Goal: Task Accomplishment & Management: Use online tool/utility

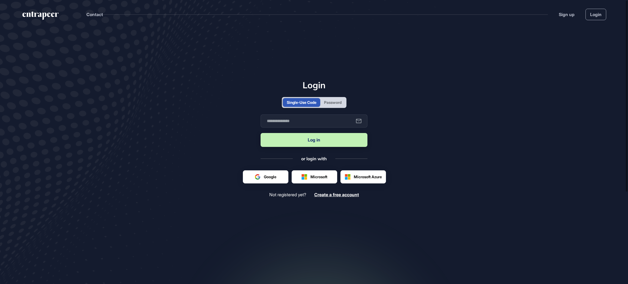
click at [344, 103] on div "Password" at bounding box center [332, 102] width 25 height 9
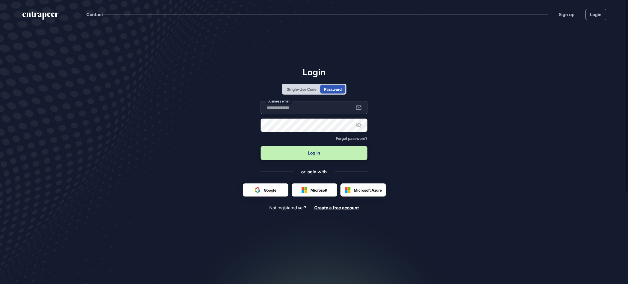
click at [339, 108] on input "text" at bounding box center [314, 107] width 107 height 13
type input "**********"
click at [261, 146] on button "Log in" at bounding box center [314, 153] width 107 height 14
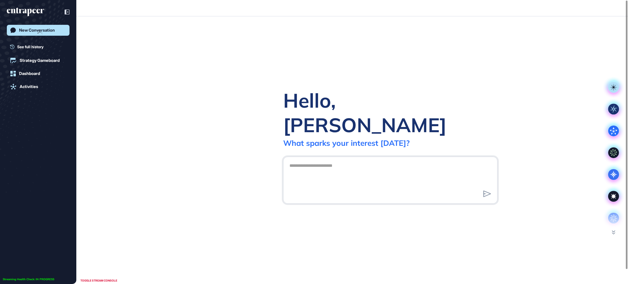
scroll to position [0, 0]
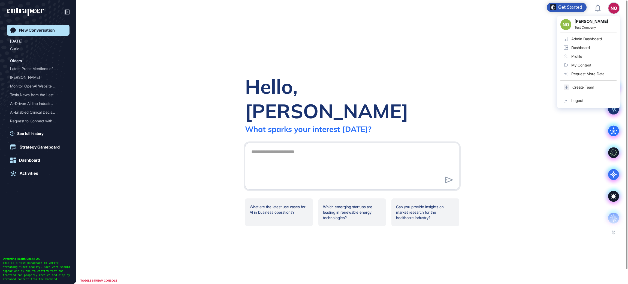
click at [586, 35] on link "Admin Dashboard" at bounding box center [588, 39] width 56 height 9
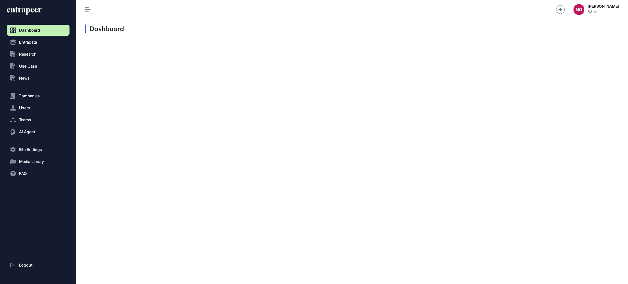
scroll to position [0, 0]
click at [46, 99] on button "Companies" at bounding box center [38, 95] width 63 height 11
click at [37, 107] on span "Company List" at bounding box center [29, 107] width 23 height 4
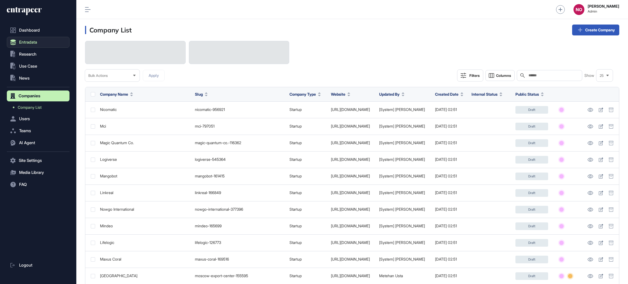
click at [31, 38] on button "Entradata" at bounding box center [38, 42] width 63 height 11
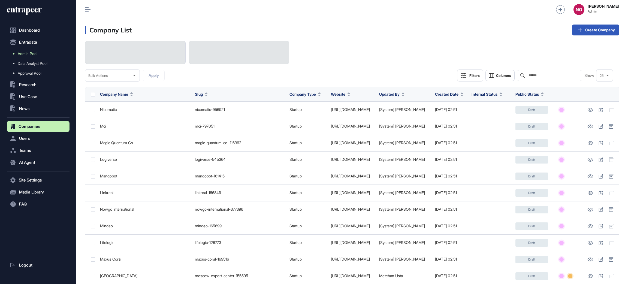
click at [32, 52] on span "Admin Pool" at bounding box center [28, 54] width 20 height 4
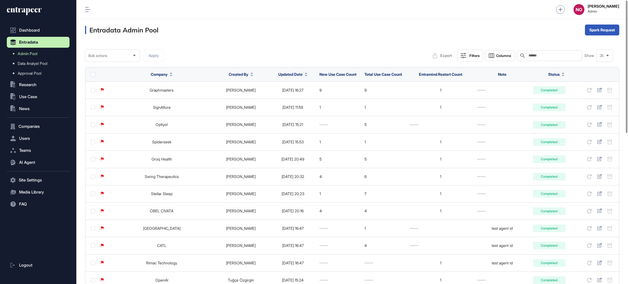
click at [289, 74] on span "Updated Date" at bounding box center [290, 74] width 24 height 6
click at [295, 94] on div "Sort Descending" at bounding box center [284, 97] width 34 height 8
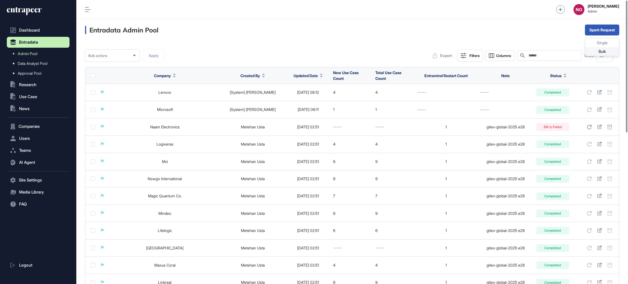
click at [600, 49] on div "Bulk" at bounding box center [602, 51] width 34 height 9
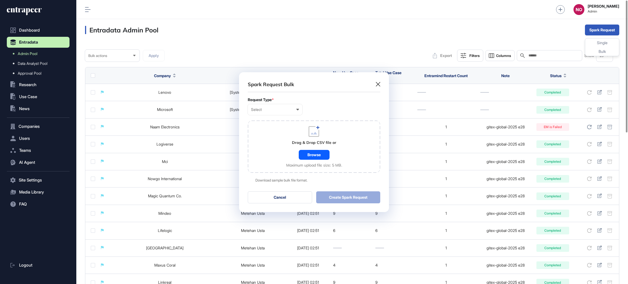
scroll to position [0, 2]
click at [269, 112] on div "Select User Company Customer Request ID" at bounding box center [275, 109] width 55 height 11
click at [0, 0] on div "Company" at bounding box center [0, 0] width 0 height 0
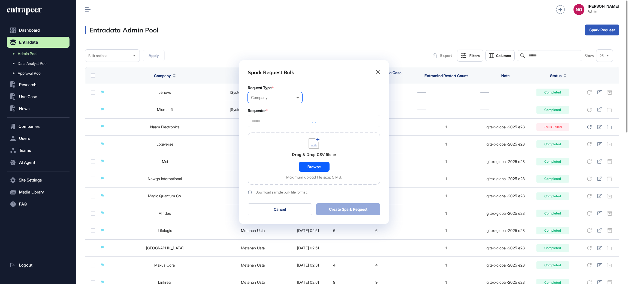
scroll to position [164, 150]
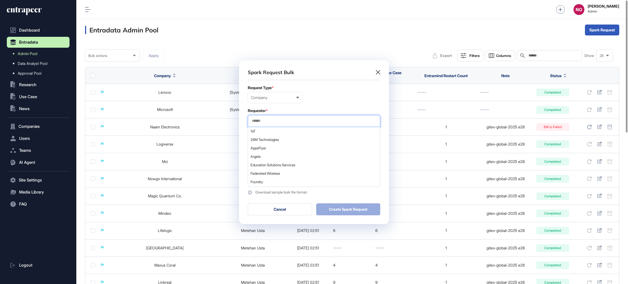
click at [274, 120] on input "text" at bounding box center [313, 121] width 125 height 5
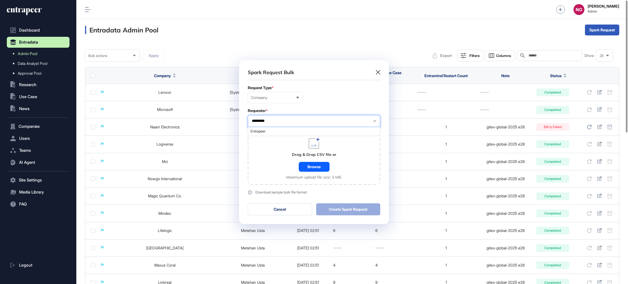
type input "*********"
click at [273, 133] on span "Entrapeer" at bounding box center [313, 131] width 126 height 4
click at [332, 98] on div "Company User Company Customer Request ID" at bounding box center [314, 97] width 132 height 11
click at [310, 165] on div "Browse" at bounding box center [314, 167] width 31 height 10
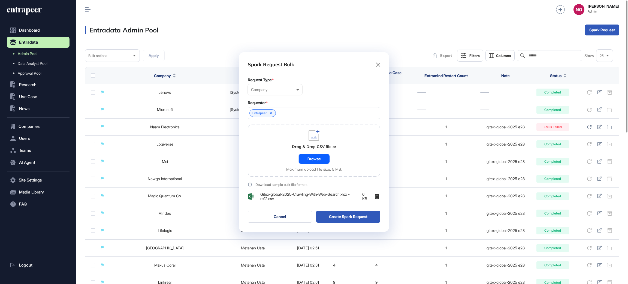
scroll to position [179, 150]
click at [350, 216] on button "Create Spark Request" at bounding box center [348, 217] width 64 height 12
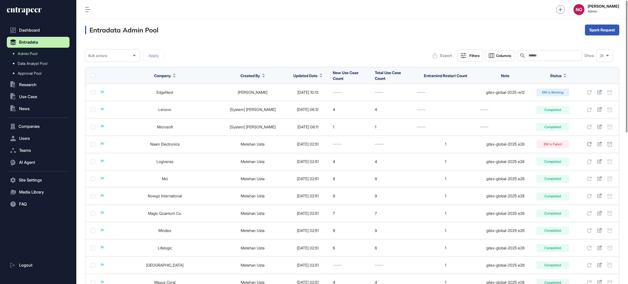
click at [306, 76] on span "Updated Date" at bounding box center [305, 76] width 24 height 6
click at [305, 101] on div "Sort Descending" at bounding box center [303, 99] width 34 height 8
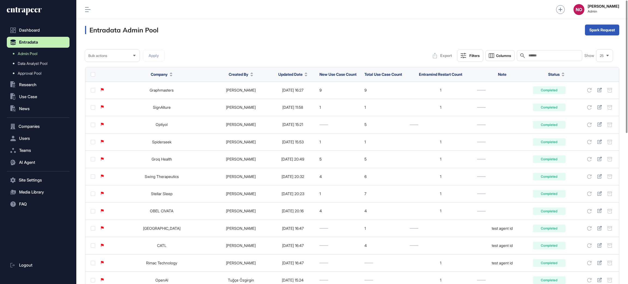
click at [305, 75] on icon at bounding box center [306, 75] width 2 height 1
click at [297, 99] on span "Sort Descending" at bounding box center [288, 97] width 22 height 5
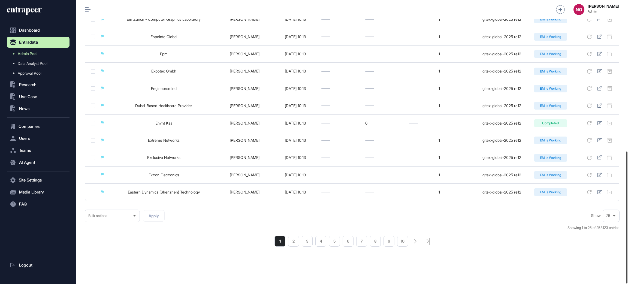
scroll to position [325, 0]
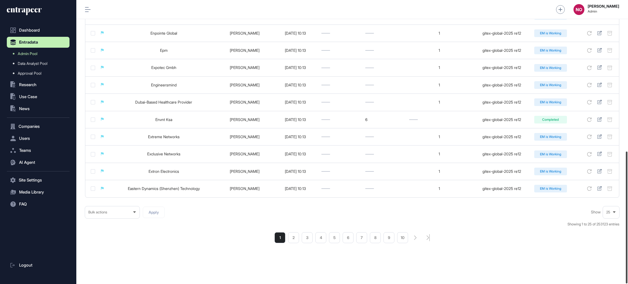
drag, startPoint x: 627, startPoint y: 83, endPoint x: 620, endPoint y: 246, distance: 163.4
click at [620, 246] on div "Admin Dashboard Dashboard Profile My Content Request More Data NO [PERSON_NAME]…" at bounding box center [352, 142] width 552 height 284
click at [296, 240] on li "2" at bounding box center [293, 237] width 11 height 11
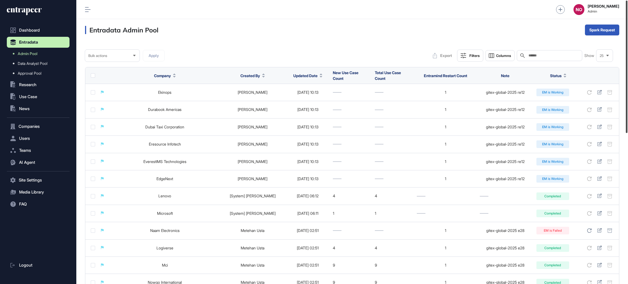
drag, startPoint x: 627, startPoint y: 108, endPoint x: 627, endPoint y: 81, distance: 26.2
click at [627, 81] on div at bounding box center [627, 67] width 2 height 132
